Goal: Task Accomplishment & Management: Manage account settings

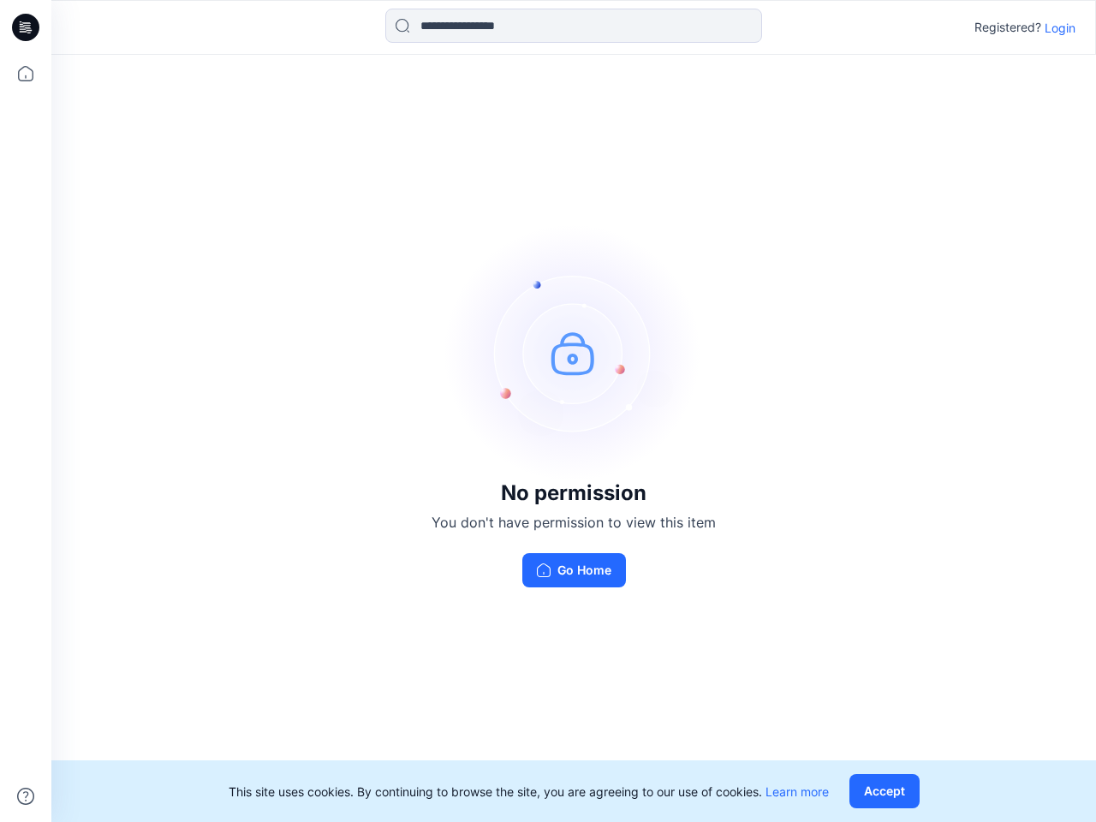
click at [548, 411] on img at bounding box center [573, 352] width 257 height 257
click at [27, 27] on icon at bounding box center [28, 27] width 7 height 1
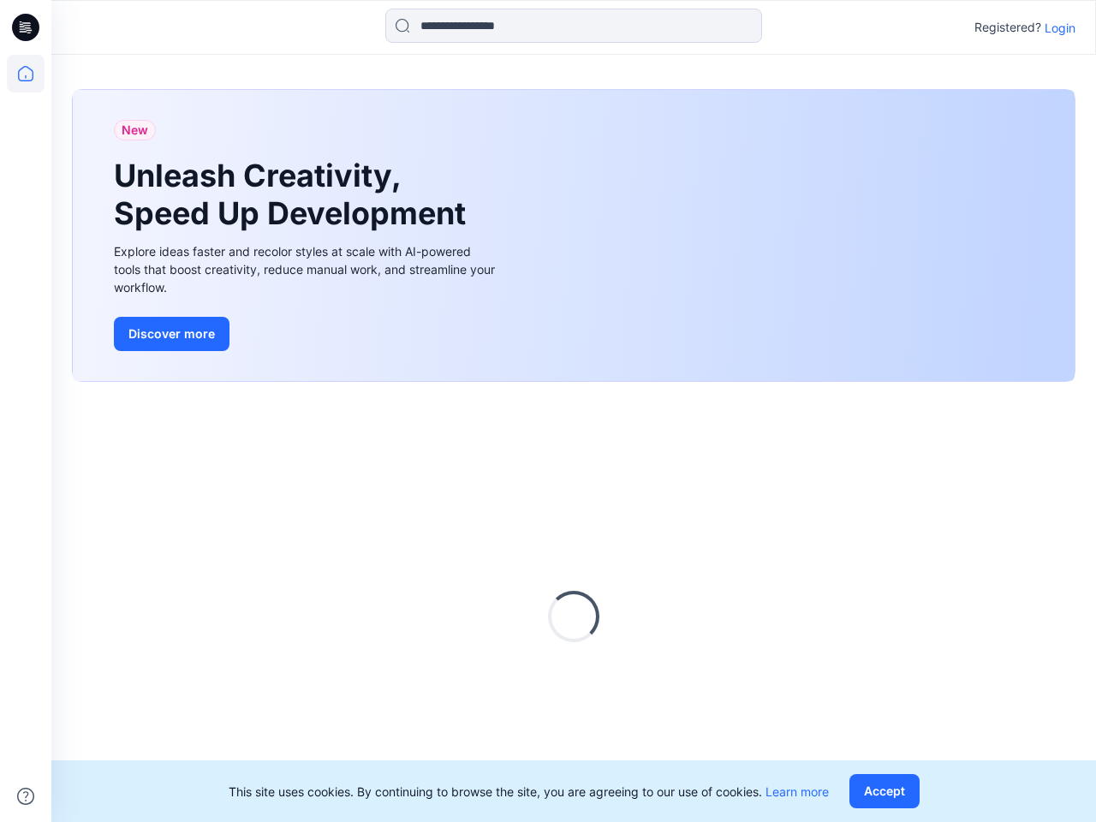
click at [26, 74] on icon at bounding box center [26, 74] width 38 height 38
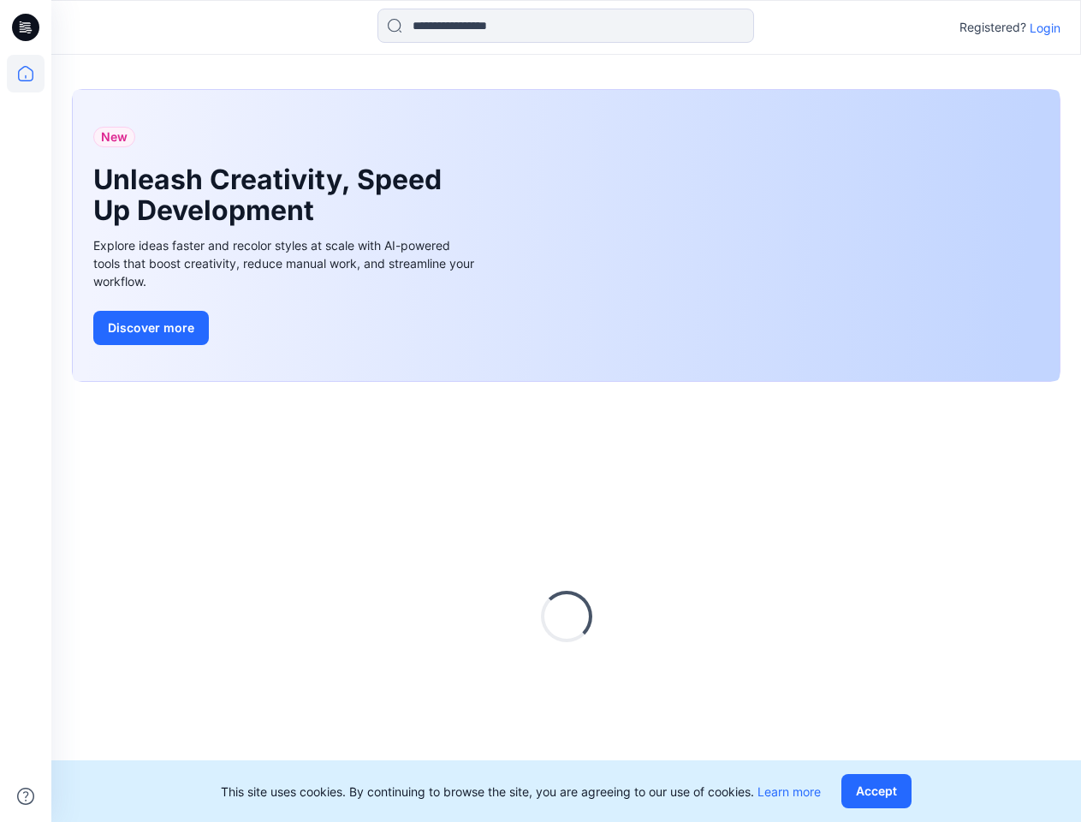
click at [26, 796] on icon at bounding box center [25, 796] width 17 height 17
click at [574, 26] on input at bounding box center [566, 26] width 377 height 34
click at [1060, 27] on p "Login" at bounding box center [1045, 28] width 31 height 18
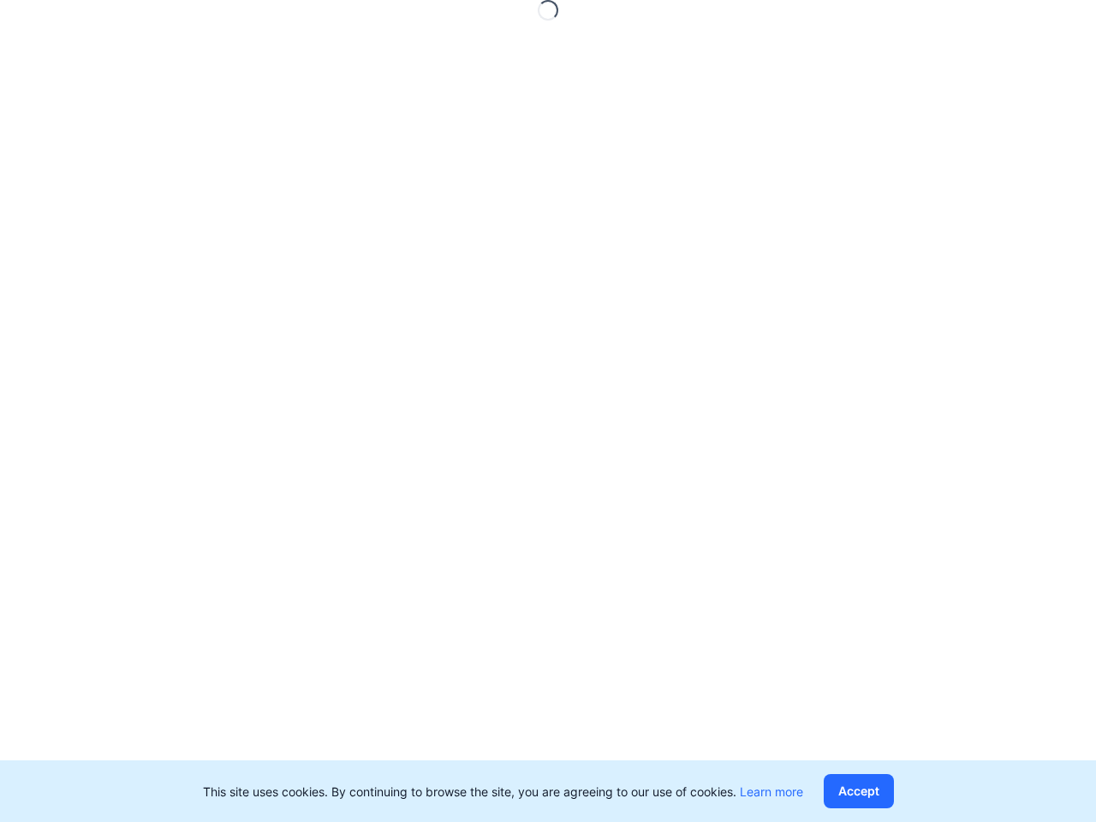
click at [888, 791] on button "Accept" at bounding box center [859, 791] width 70 height 34
